Goal: Information Seeking & Learning: Learn about a topic

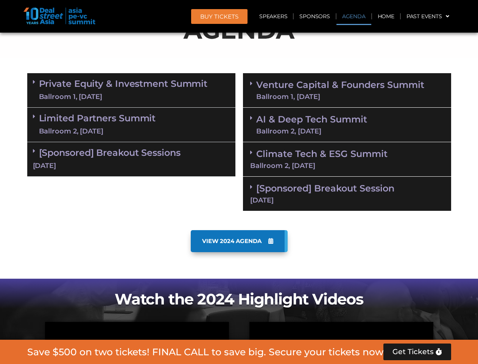
scroll to position [429, 0]
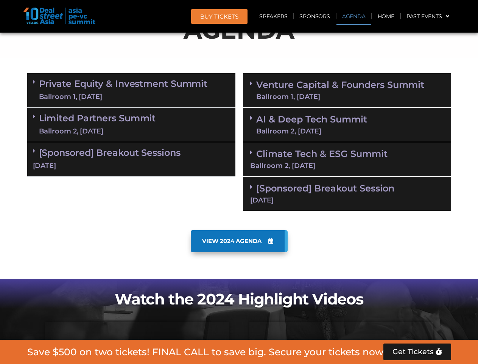
scroll to position [429, 0]
